Goal: Navigation & Orientation: Find specific page/section

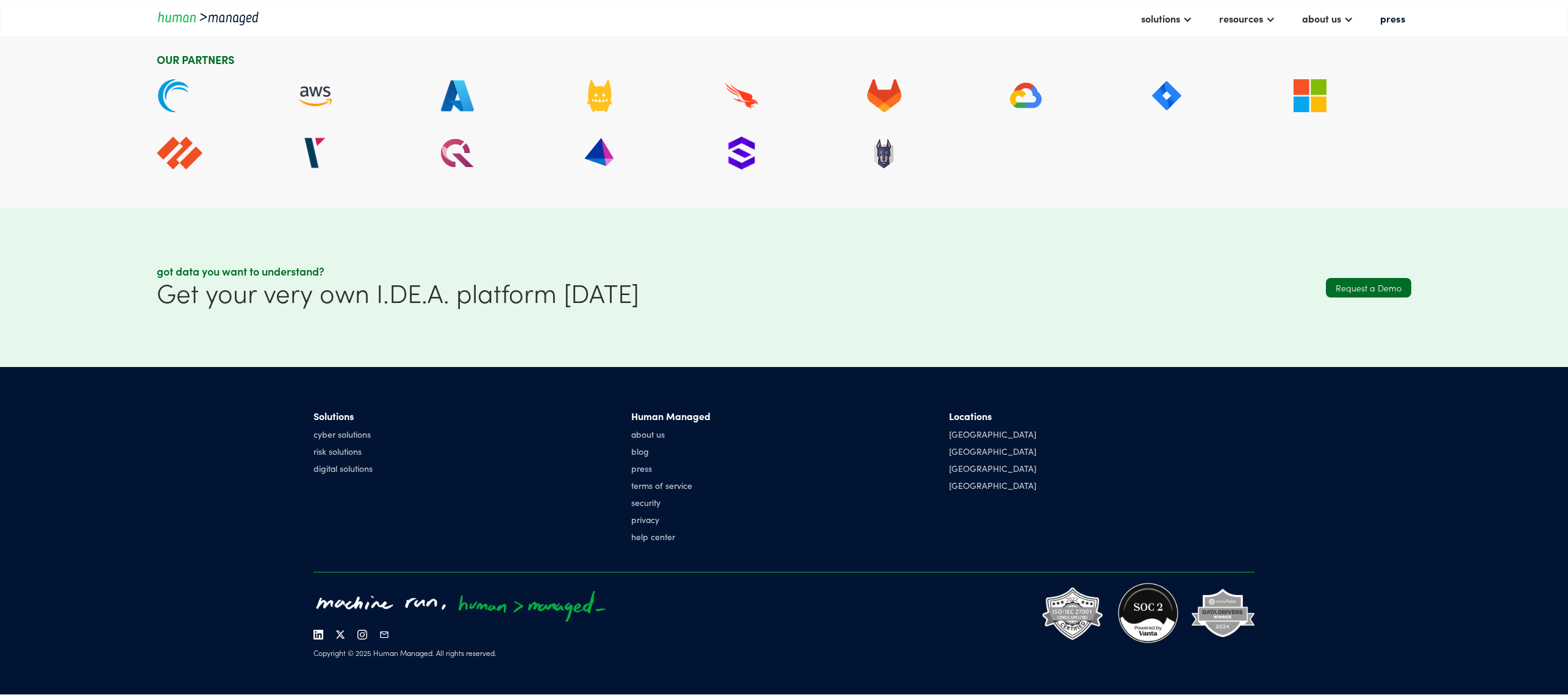
scroll to position [4268, 0]
click at [969, 439] on div "[GEOGRAPHIC_DATA]" at bounding box center [992, 434] width 87 height 13
click at [969, 430] on div "[GEOGRAPHIC_DATA]" at bounding box center [992, 434] width 87 height 13
click at [959, 437] on div "[GEOGRAPHIC_DATA]" at bounding box center [992, 434] width 87 height 13
click at [657, 433] on link "about us" at bounding box center [670, 434] width 80 height 13
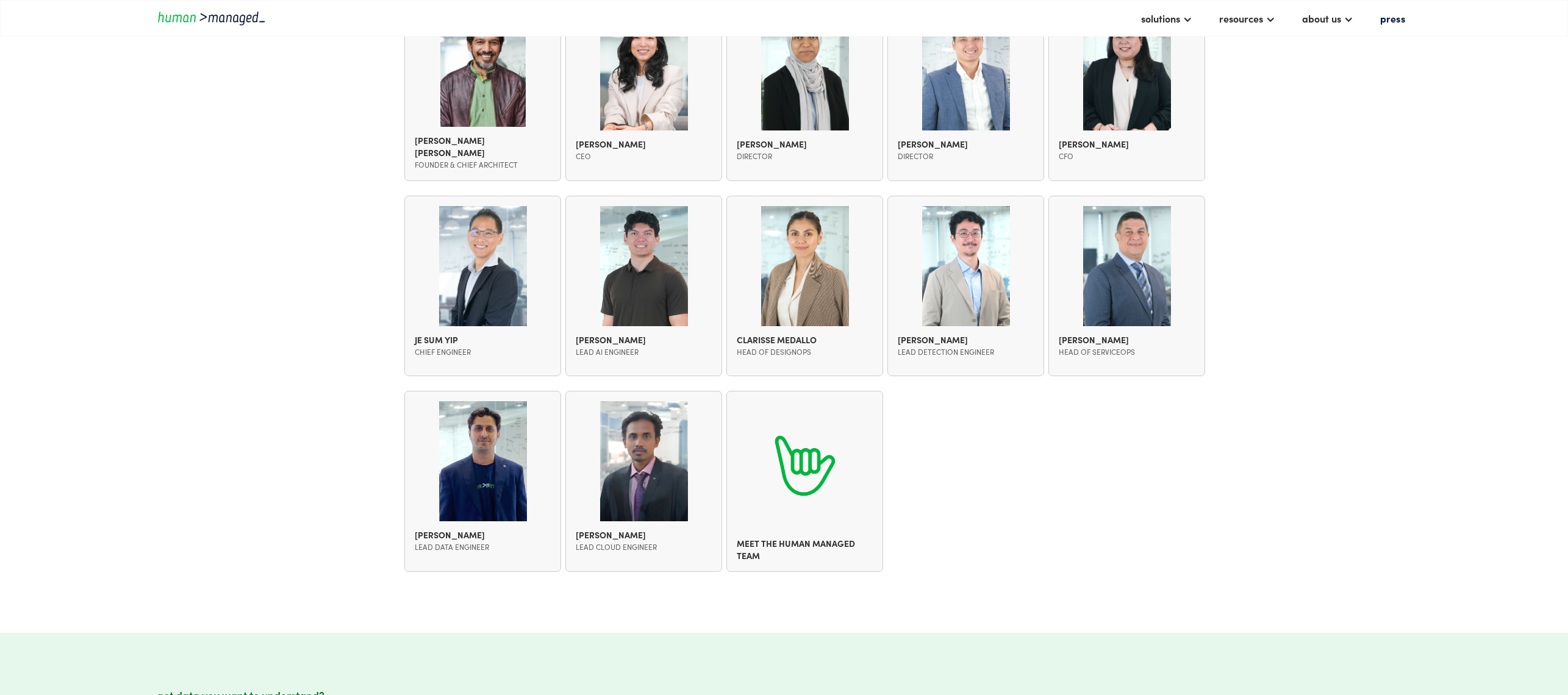
scroll to position [1403, 0]
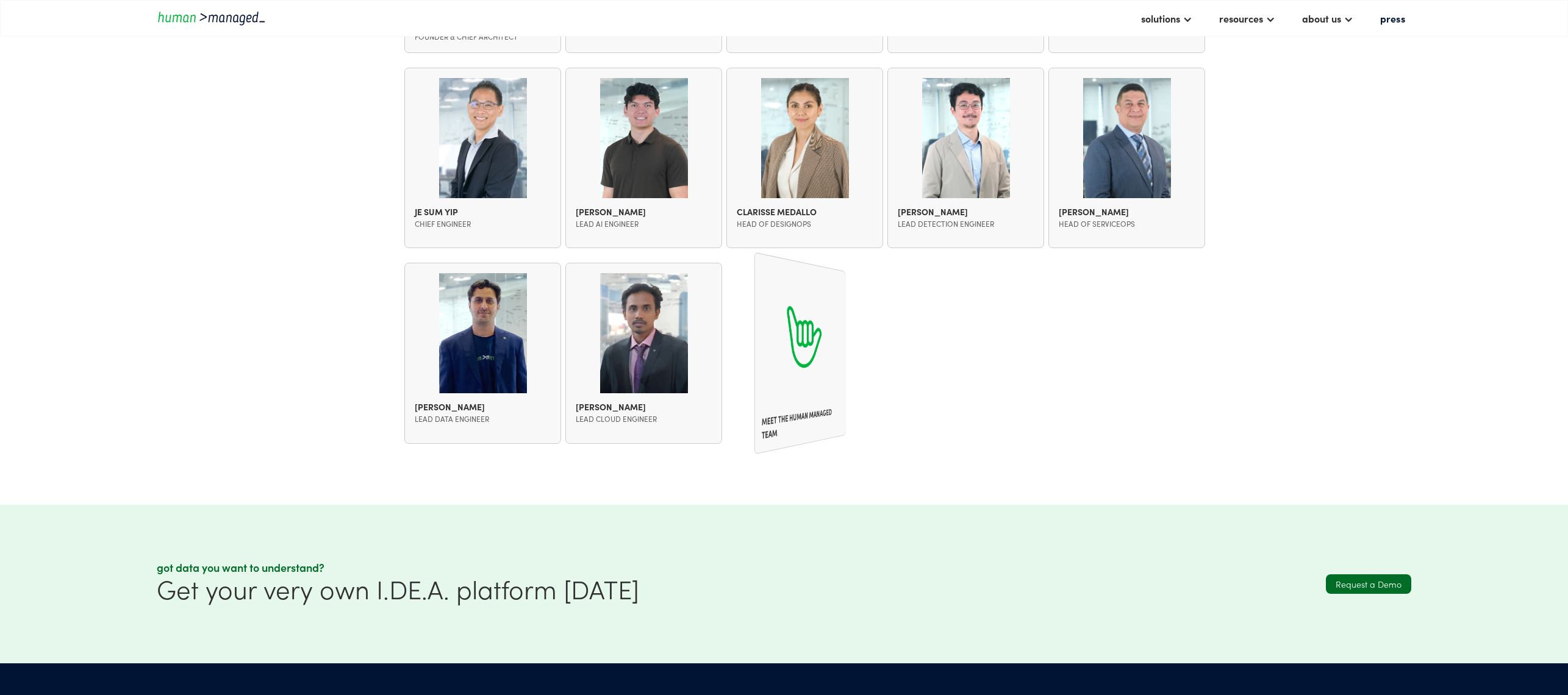
click at [811, 395] on div at bounding box center [801, 336] width 79 height 142
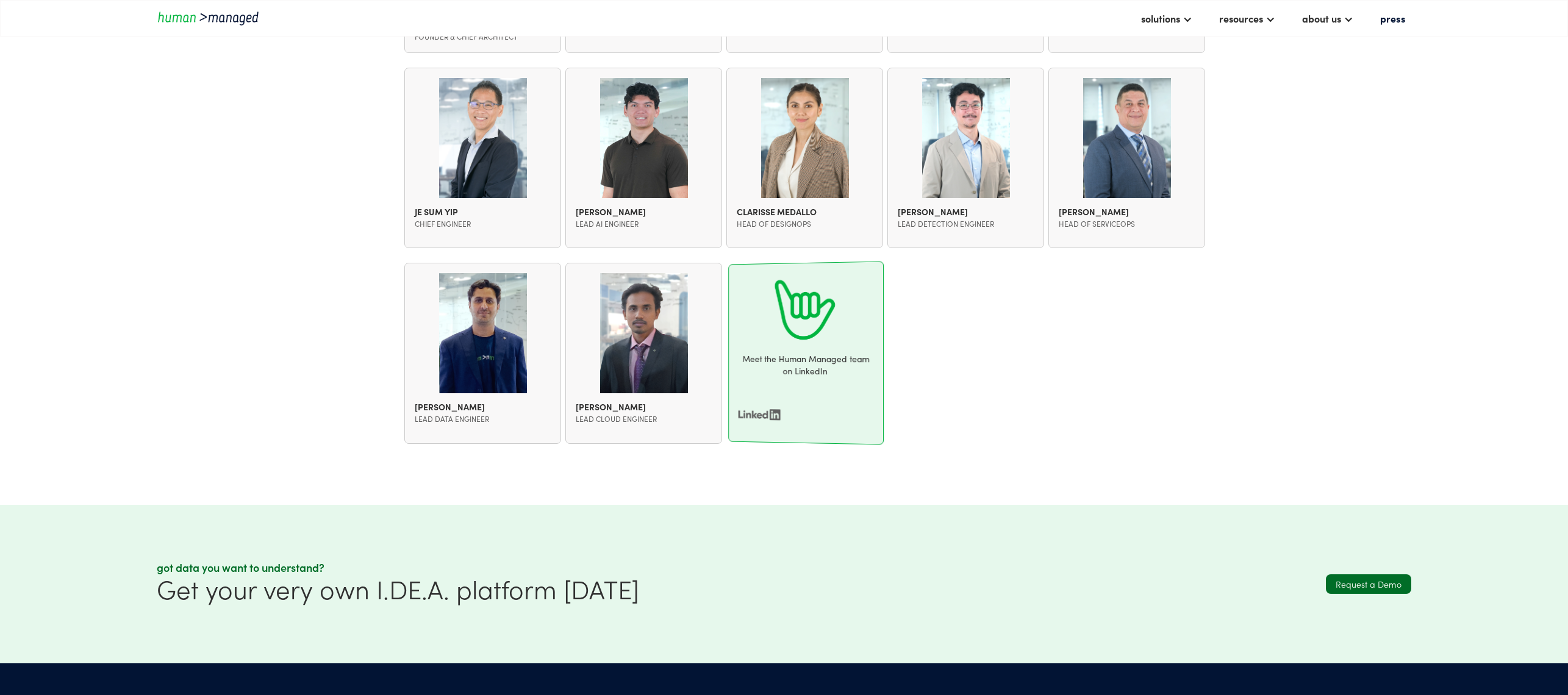
click at [756, 394] on div "Meet the Human Managed team on LinkedIn Meet the Human Managed team" at bounding box center [806, 354] width 156 height 184
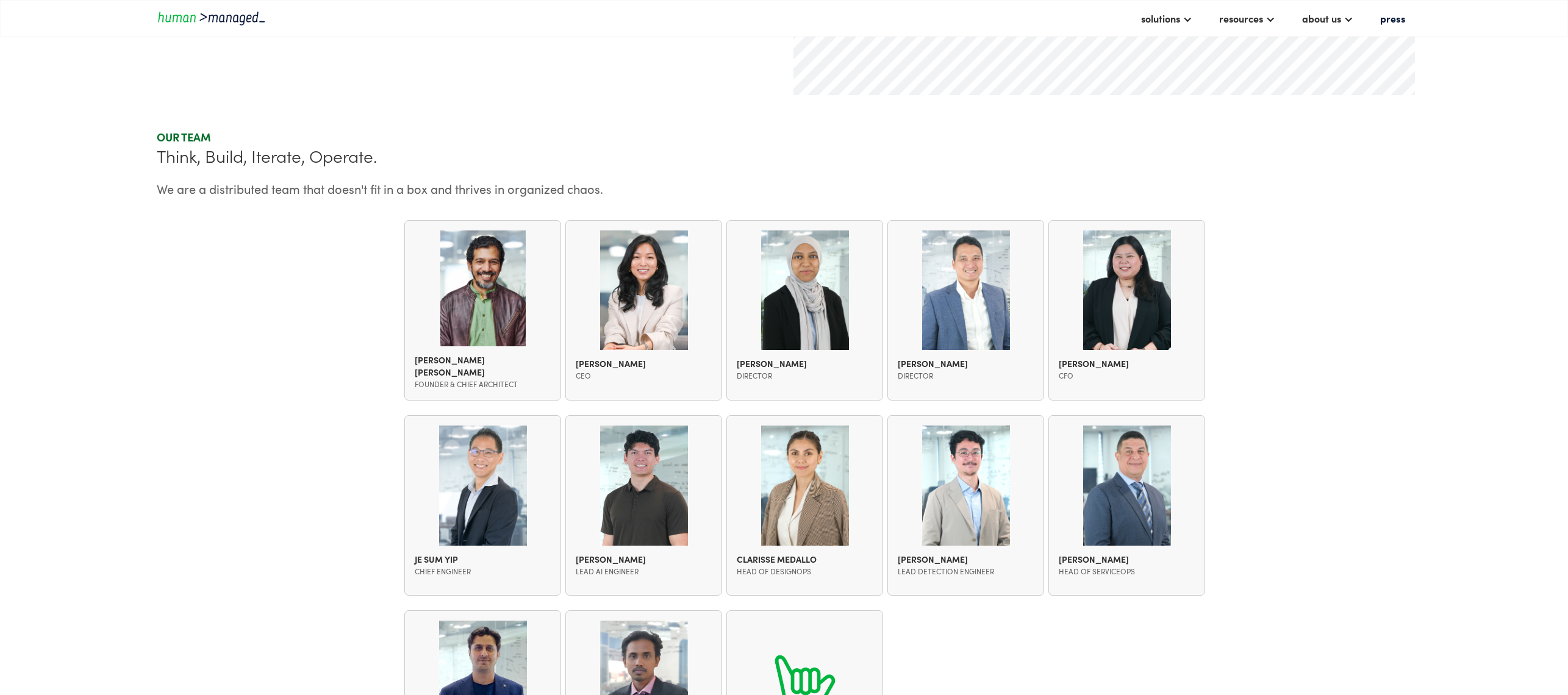
scroll to position [1030, 0]
